Goal: Find specific page/section: Find specific page/section

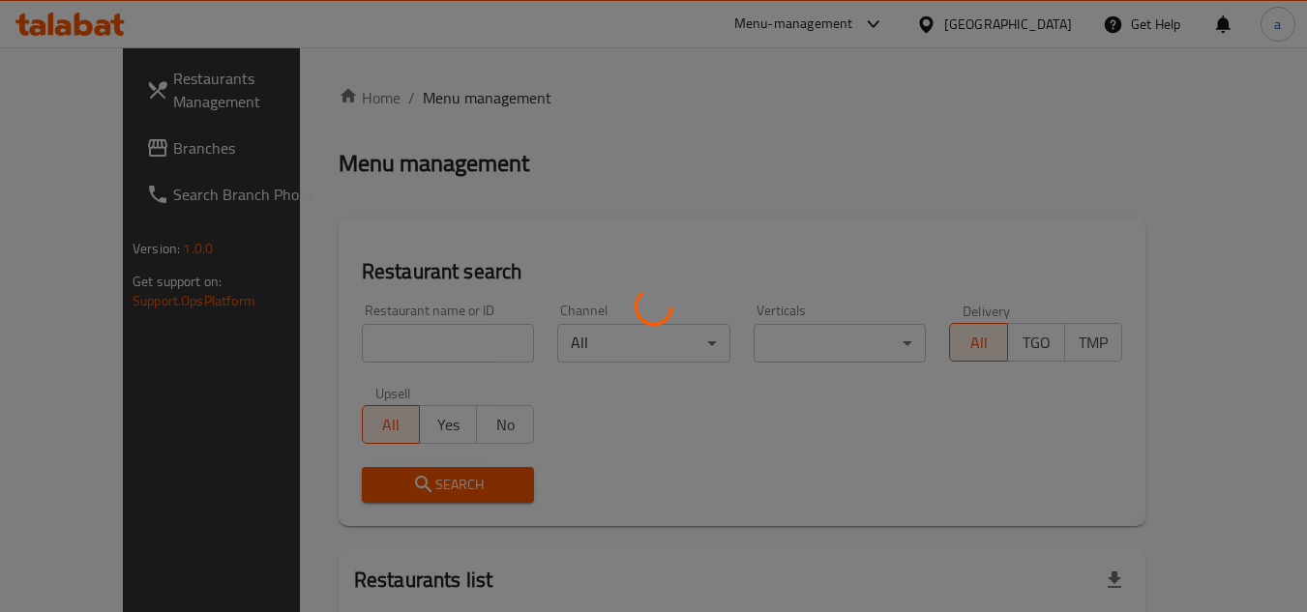
click at [1021, 17] on div at bounding box center [653, 306] width 1307 height 612
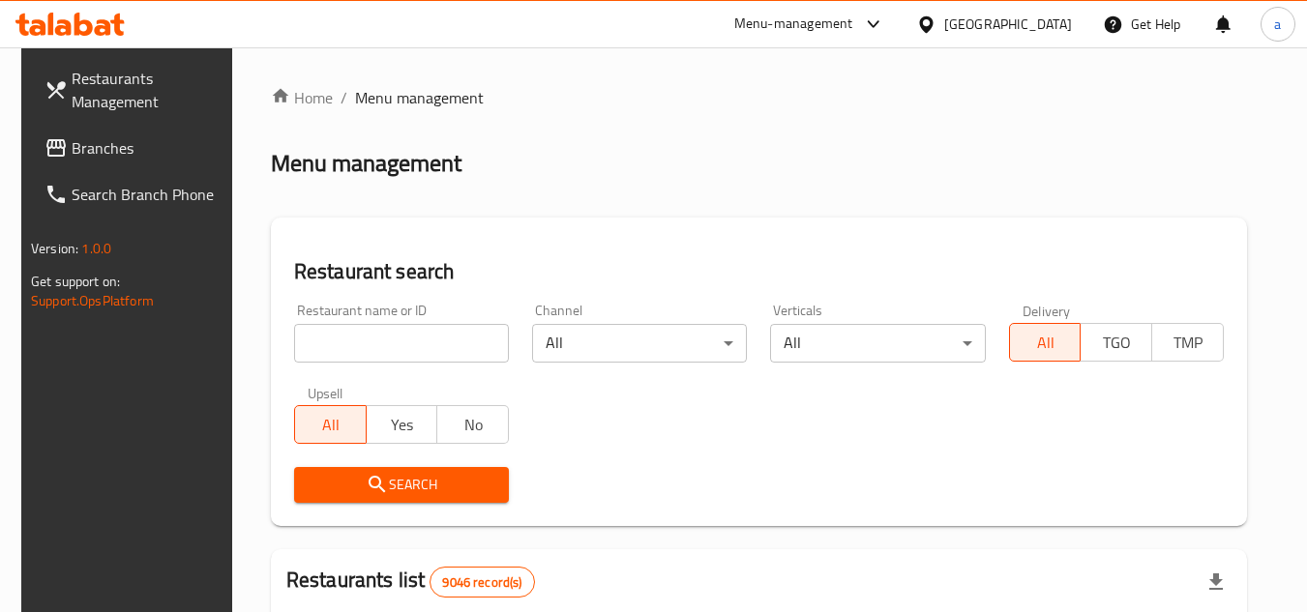
click at [932, 17] on icon at bounding box center [926, 23] width 14 height 16
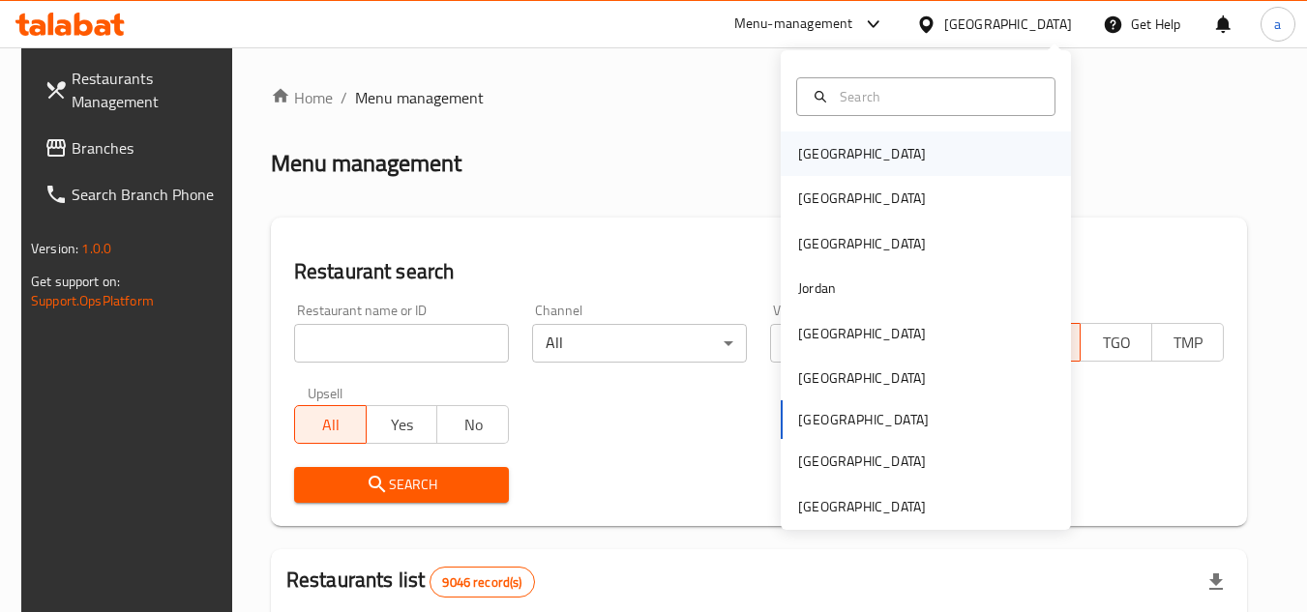
click at [804, 150] on div "[GEOGRAPHIC_DATA]" at bounding box center [862, 153] width 128 height 21
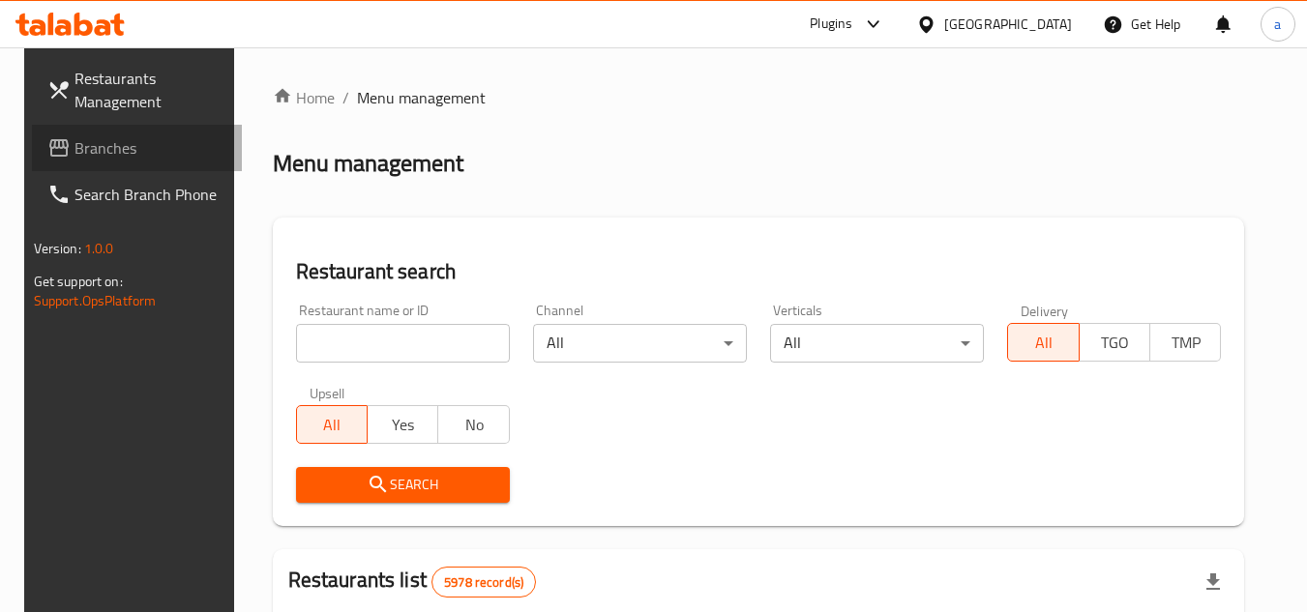
click at [99, 151] on span "Branches" at bounding box center [150, 147] width 153 height 23
